Goal: Task Accomplishment & Management: Use online tool/utility

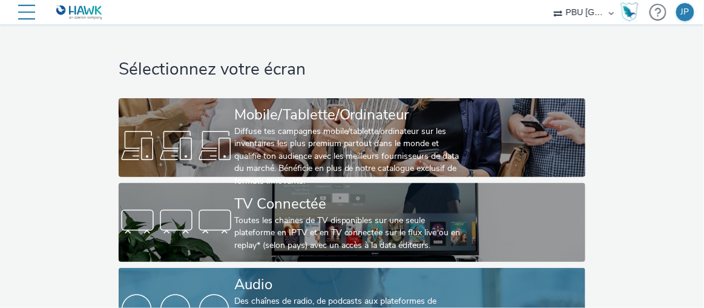
click at [291, 275] on div "Audio" at bounding box center [349, 284] width 231 height 21
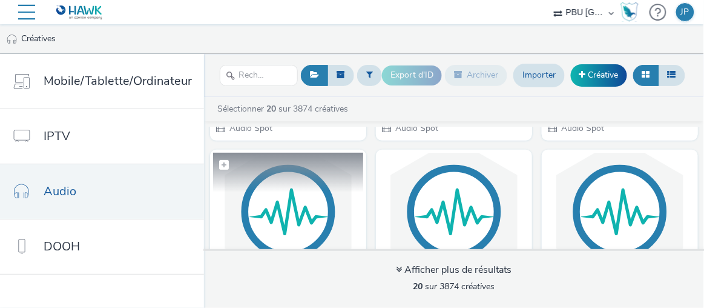
scroll to position [220, 0]
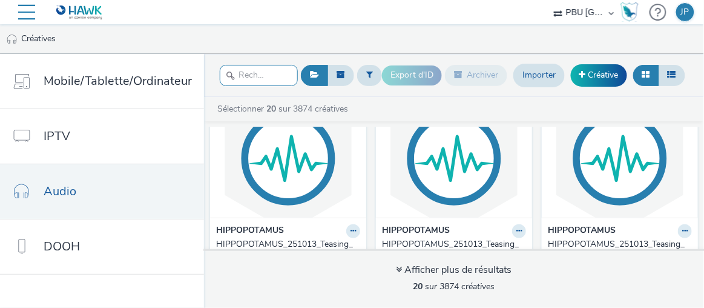
click at [259, 81] on input "text" at bounding box center [259, 75] width 78 height 21
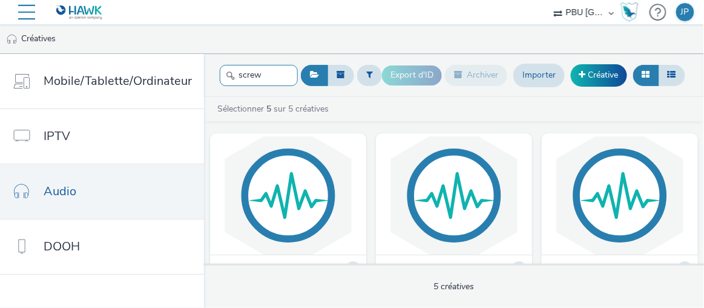
scroll to position [110, 0]
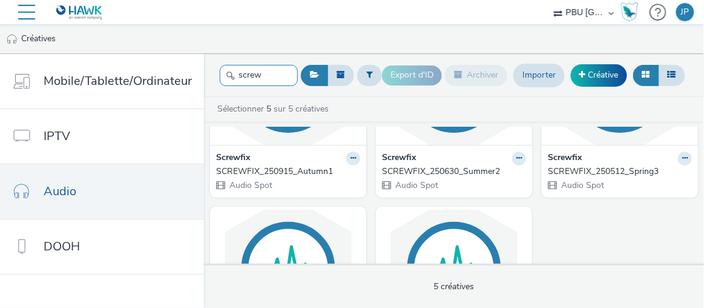
type input "screw"
click at [316, 172] on div "SCREWFIX_250915_Autumn1" at bounding box center [285, 171] width 139 height 12
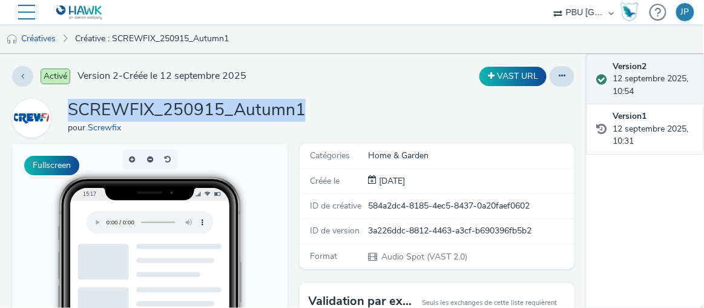
drag, startPoint x: 307, startPoint y: 114, endPoint x: 67, endPoint y: 108, distance: 239.9
click at [67, 108] on div "SCREWFIX_250915_Autumn1 pour Screwfix" at bounding box center [293, 118] width 563 height 39
copy h1 "SCREWFIX_250915_Autumn1"
click at [9, 35] on img at bounding box center [12, 39] width 12 height 12
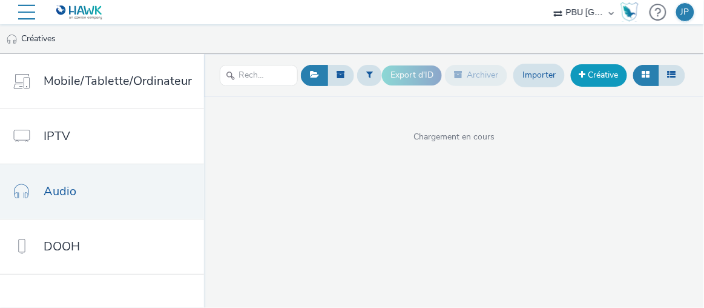
click at [603, 73] on link "Créative" at bounding box center [599, 75] width 56 height 22
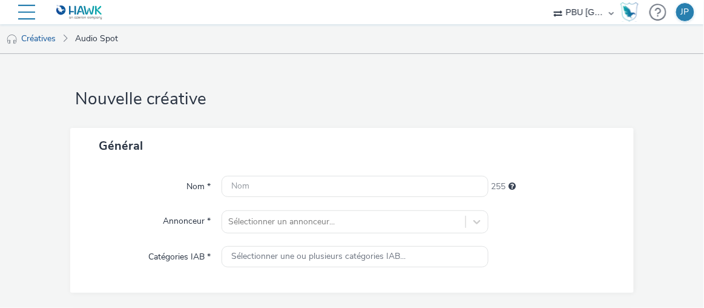
scroll to position [55, 0]
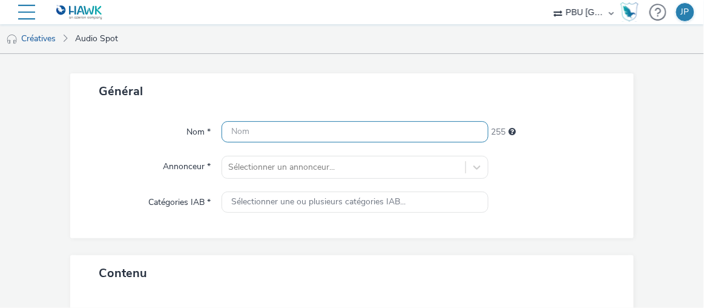
click at [281, 121] on input "text" at bounding box center [355, 131] width 267 height 21
paste input "SCREWFIX_250915_Autumn1"
click at [342, 132] on input "SCREWFIX_250915_Autumn1" at bounding box center [355, 131] width 267 height 21
drag, startPoint x: 306, startPoint y: 132, endPoint x: 287, endPoint y: 130, distance: 19.5
click at [287, 130] on input "SCREWFIX_250915_Autumn2" at bounding box center [355, 131] width 267 height 21
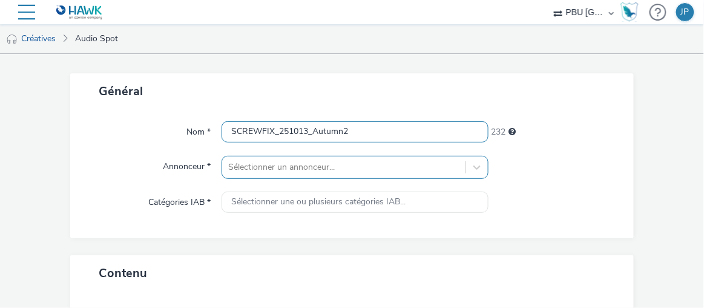
type input "SCREWFIX_251013_Autumn2"
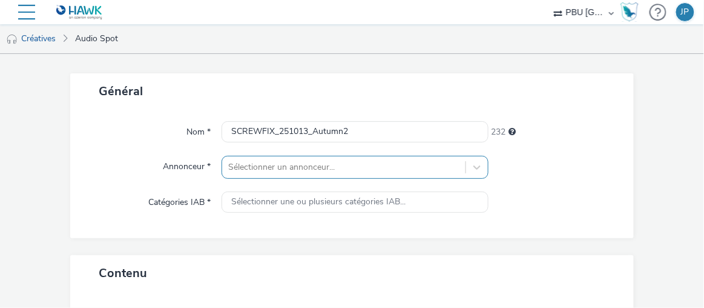
click at [317, 174] on div "Sélectionner un annonceur..." at bounding box center [355, 167] width 267 height 23
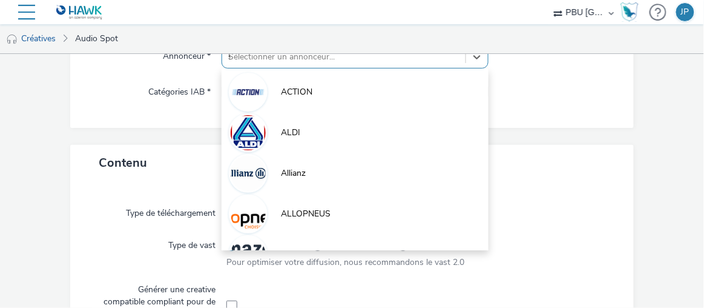
scroll to position [162, 0]
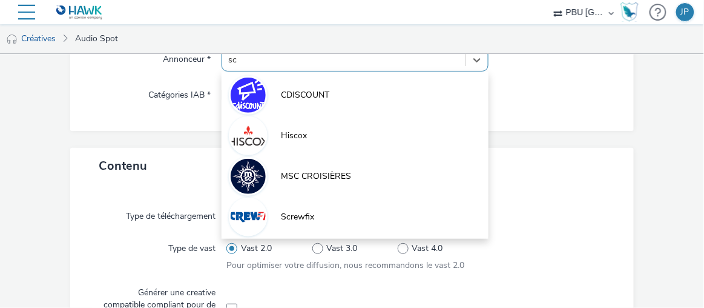
type input "scr"
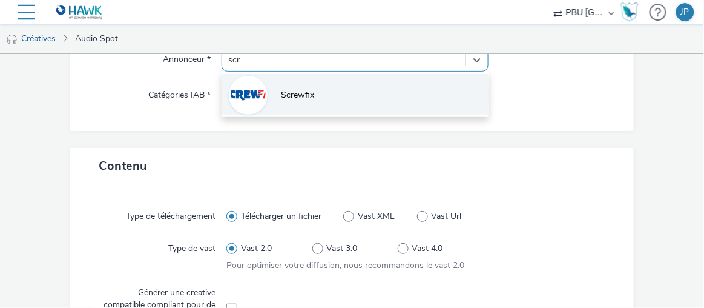
click at [294, 89] on span "Screwfix" at bounding box center [297, 95] width 33 height 12
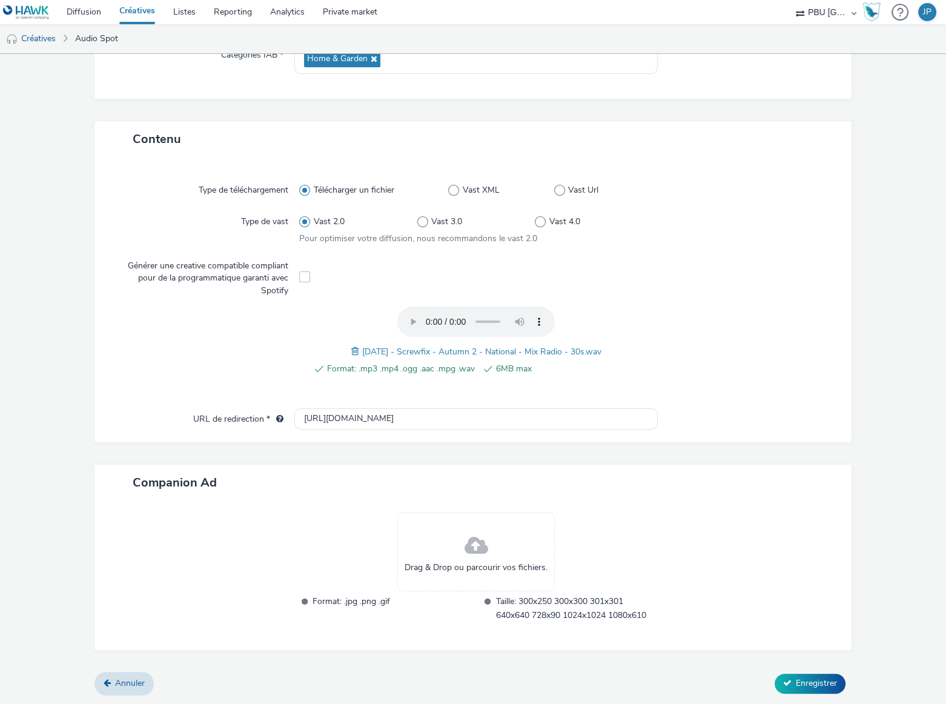
scroll to position [200, 0]
click at [704, 307] on button "Enregistrer" at bounding box center [810, 684] width 71 height 19
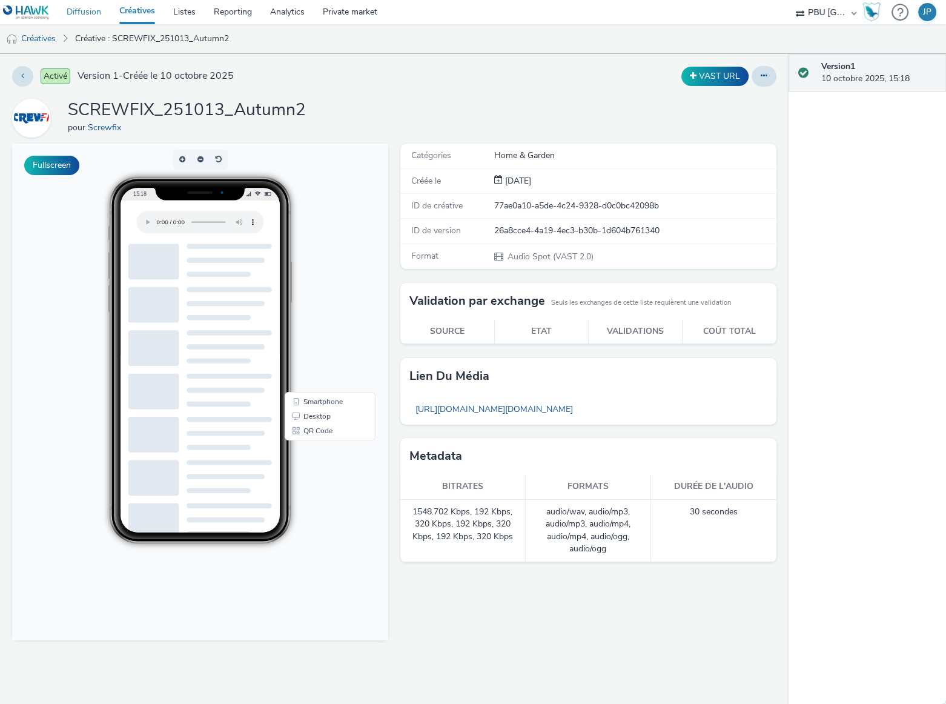
click at [82, 19] on link "Diffusion" at bounding box center [84, 12] width 53 height 24
